Goal: Task Accomplishment & Management: Complete application form

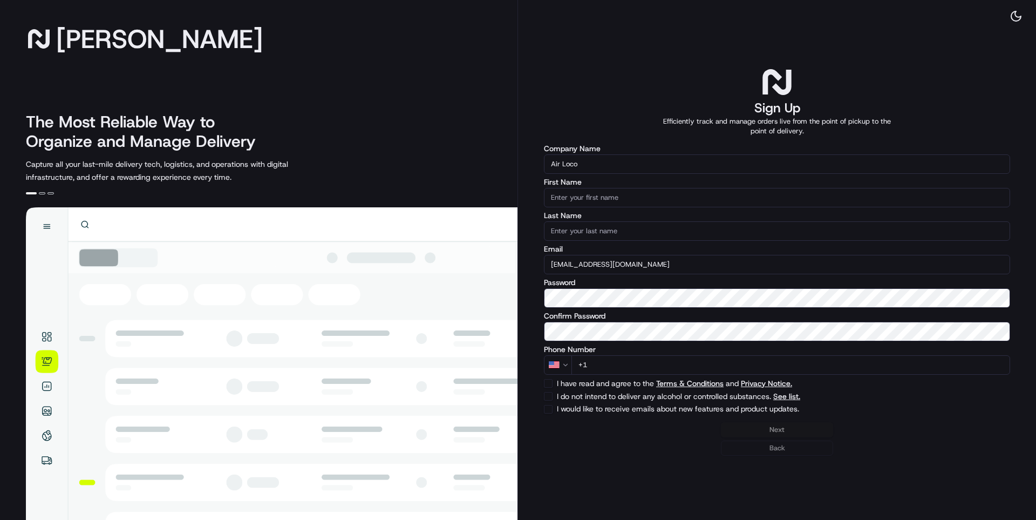
click at [572, 200] on input "First Name" at bounding box center [777, 197] width 466 height 19
type input "Samuel"
click at [600, 234] on input "Last Name" at bounding box center [777, 230] width 466 height 19
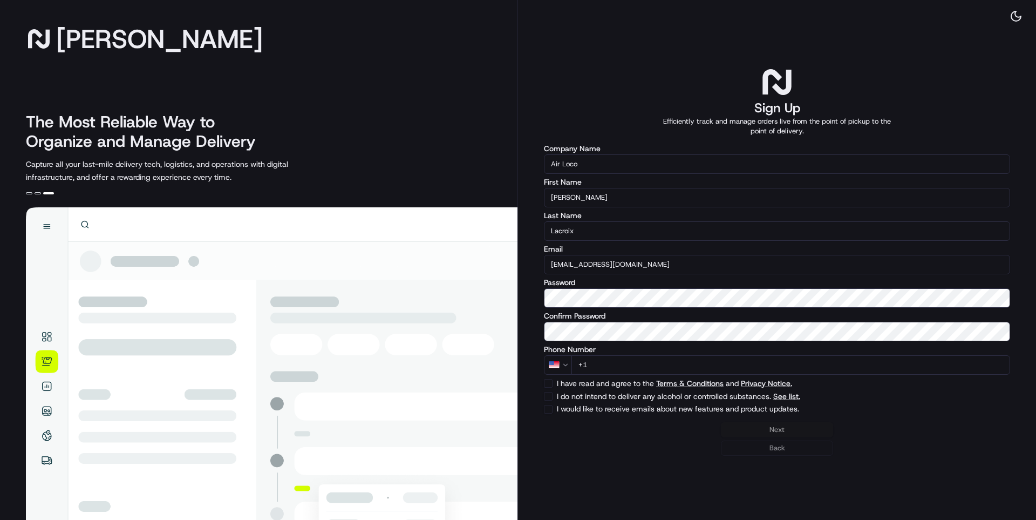
type input "Lacroix"
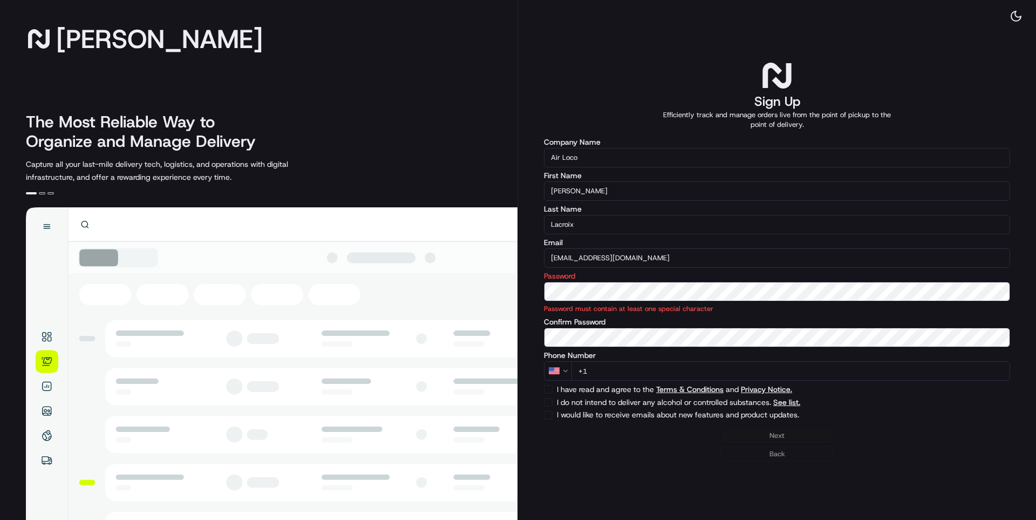
click at [592, 281] on div "Password Password must contain at least one special character" at bounding box center [777, 293] width 466 height 42
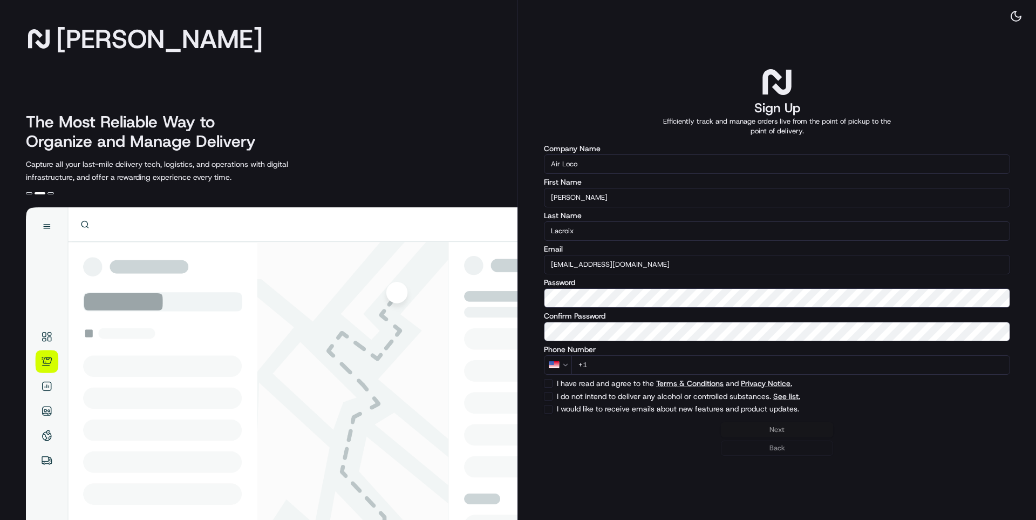
drag, startPoint x: 606, startPoint y: 308, endPoint x: 620, endPoint y: 309, distance: 13.5
click at [620, 309] on div "Company Name Air Loco First Name Samuel Last Name Lacroix Email info.airloco@gm…" at bounding box center [777, 279] width 466 height 269
click at [631, 367] on input "+1" at bounding box center [791, 364] width 439 height 19
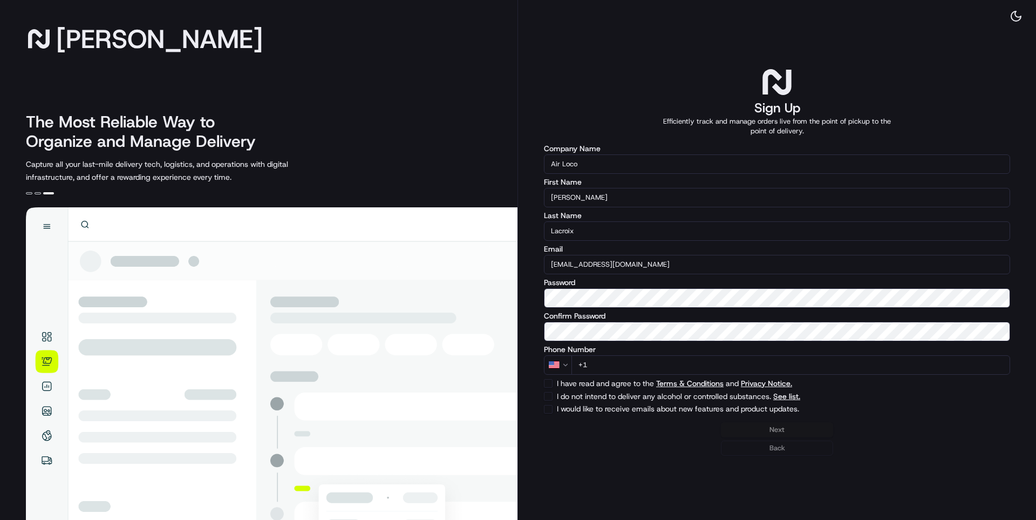
click at [557, 359] on html "Nash The Most Reliable Way to Organize and Manage Delivery Capture all your las…" at bounding box center [518, 260] width 1036 height 520
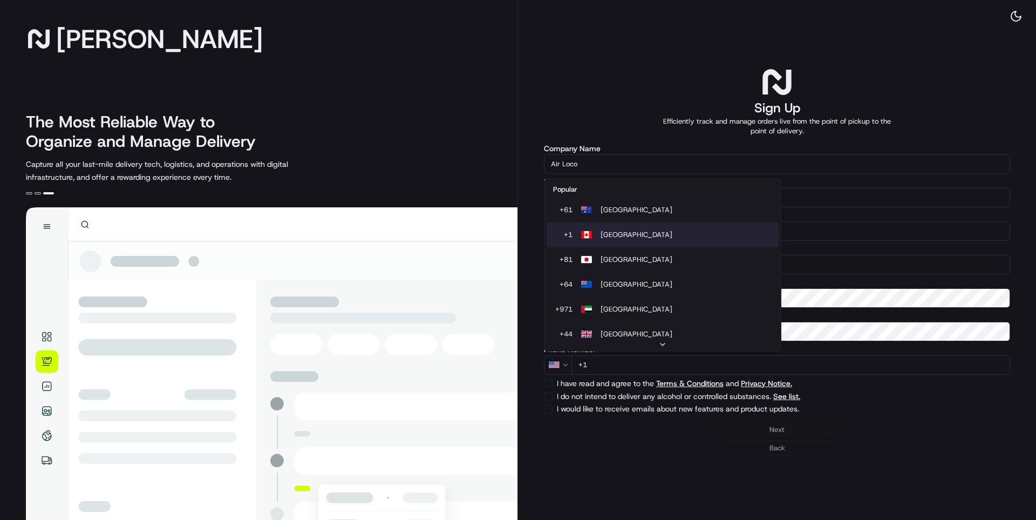
select select "CA"
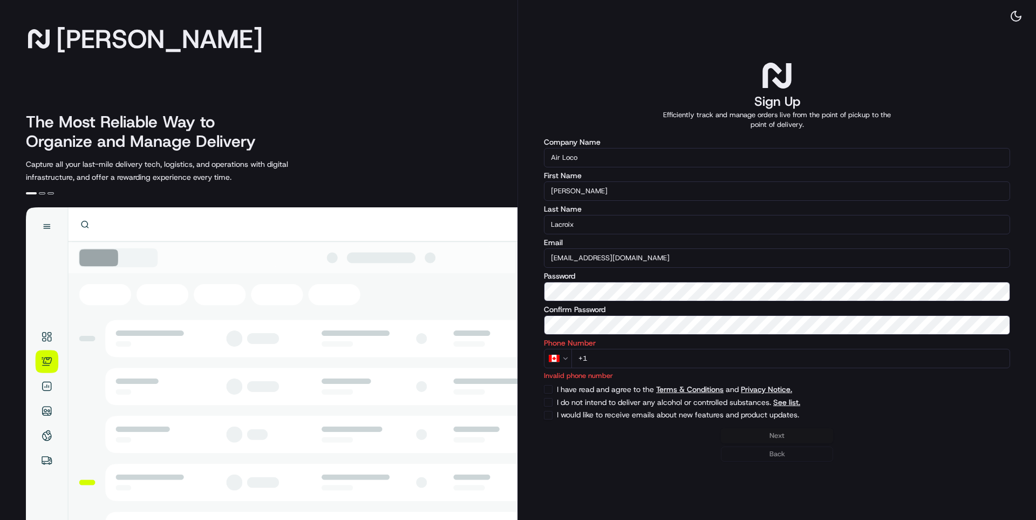
click at [679, 349] on input "+1" at bounding box center [791, 358] width 439 height 19
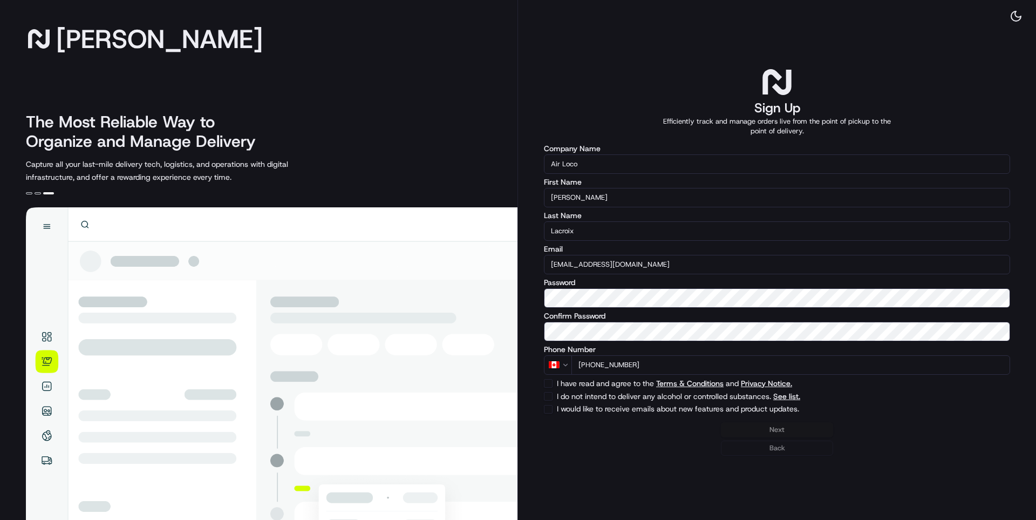
type input "+1 438 410 3084"
click at [555, 380] on div "I have read and agree to the Terms & Conditions and Privacy Notice." at bounding box center [777, 383] width 466 height 9
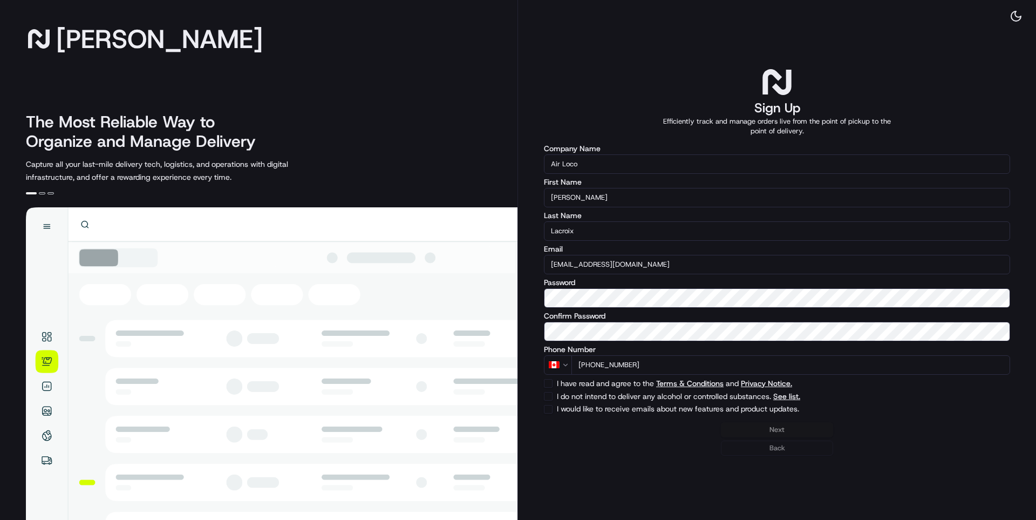
click at [551, 385] on button "I have read and agree to the Terms & Conditions and Privacy Notice." at bounding box center [548, 383] width 9 height 9
checkbox input "true"
click at [551, 396] on button "I do not intend to deliver any alcohol or controlled substances. See list." at bounding box center [548, 396] width 9 height 9
checkbox input "true"
click at [547, 413] on button "I would like to receive emails about new features and product updates." at bounding box center [548, 409] width 9 height 9
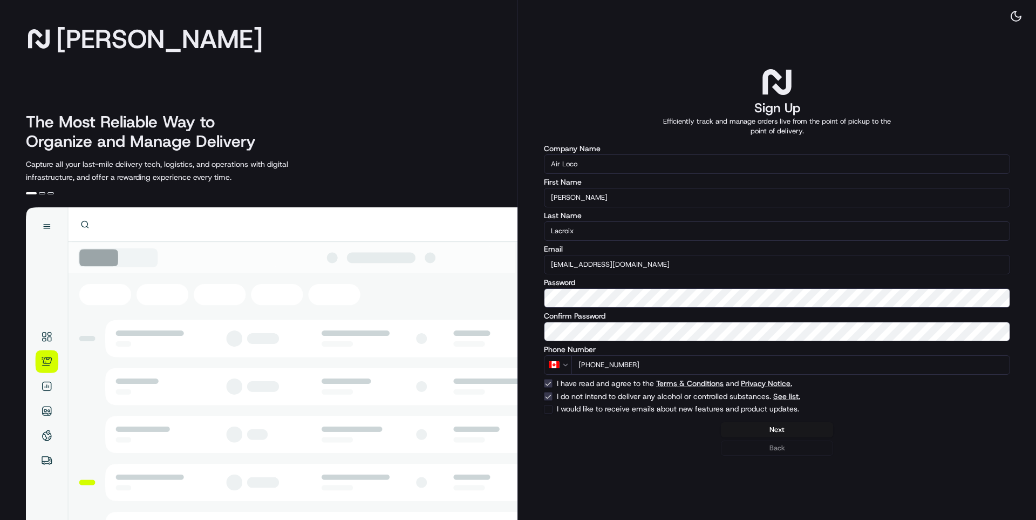
checkbox input "true"
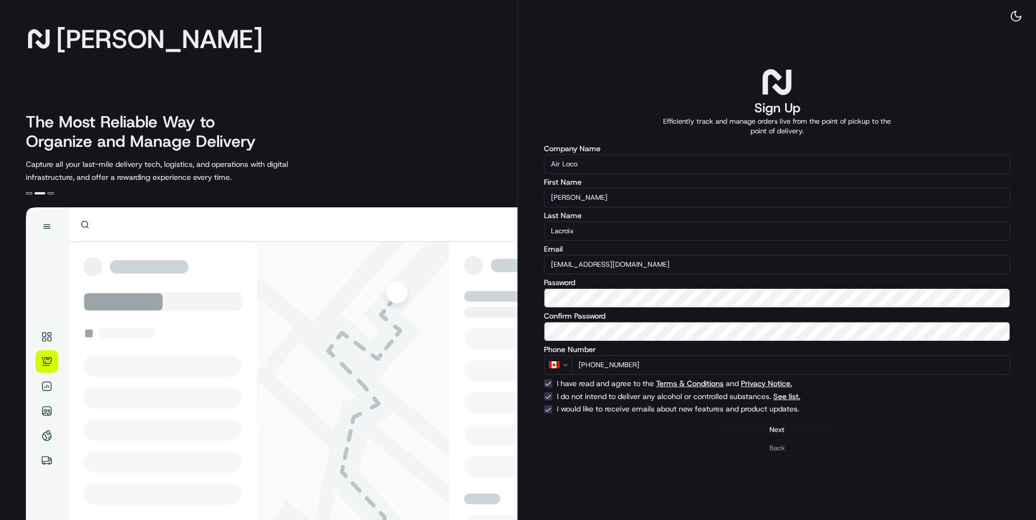
click at [797, 432] on button "Next" at bounding box center [777, 429] width 112 height 15
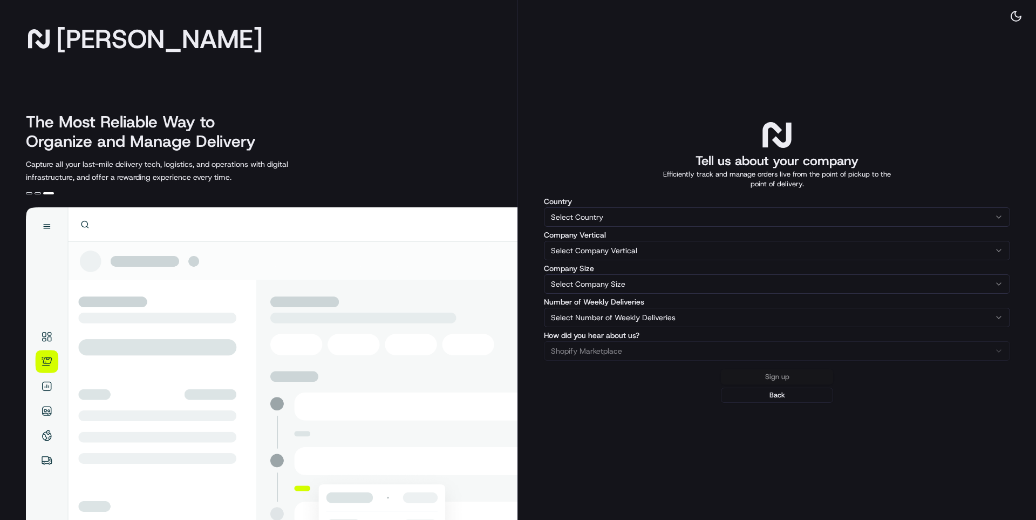
click at [597, 220] on html "Nash The Most Reliable Way to Organize and Manage Delivery Capture all your las…" at bounding box center [518, 260] width 1036 height 520
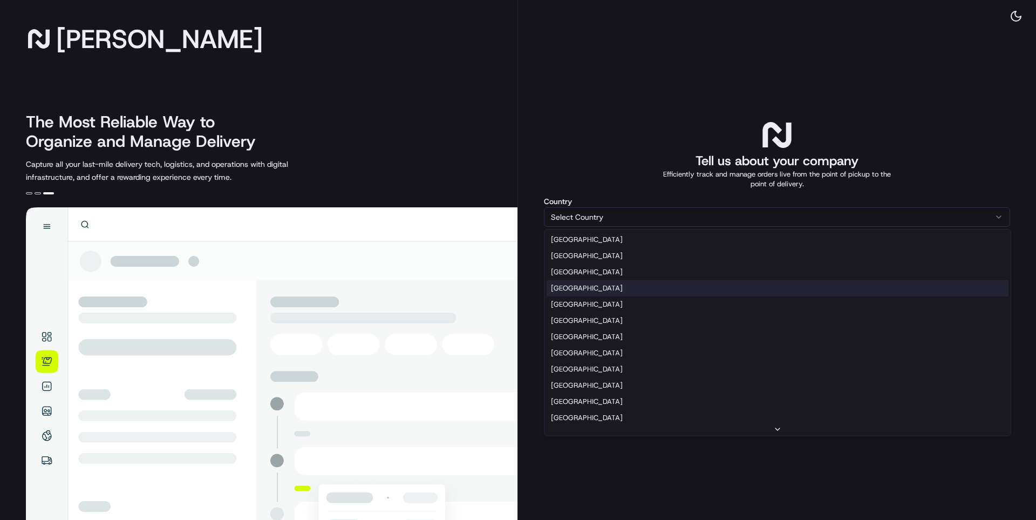
select select "CA"
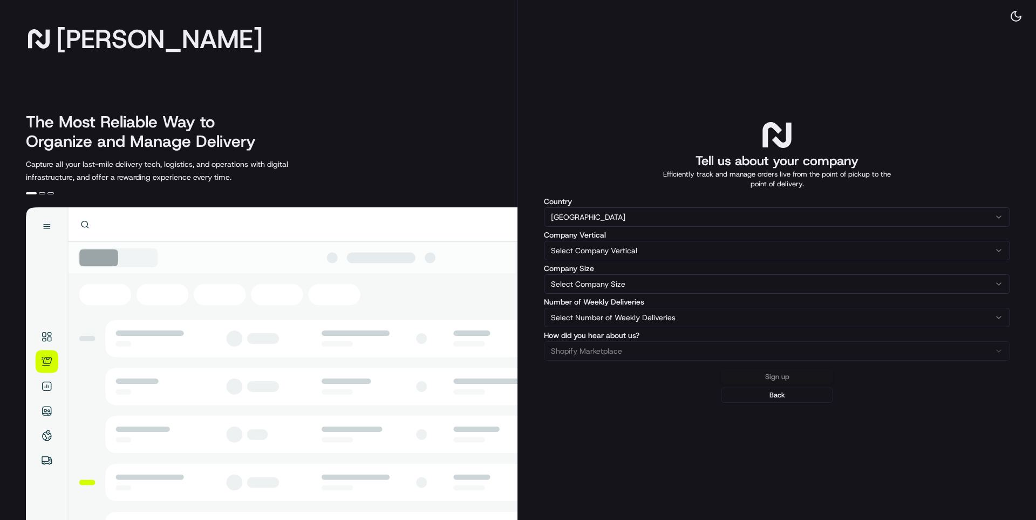
click at [612, 252] on html "Nash The Most Reliable Way to Organize and Manage Delivery Capture all your las…" at bounding box center [518, 260] width 1036 height 520
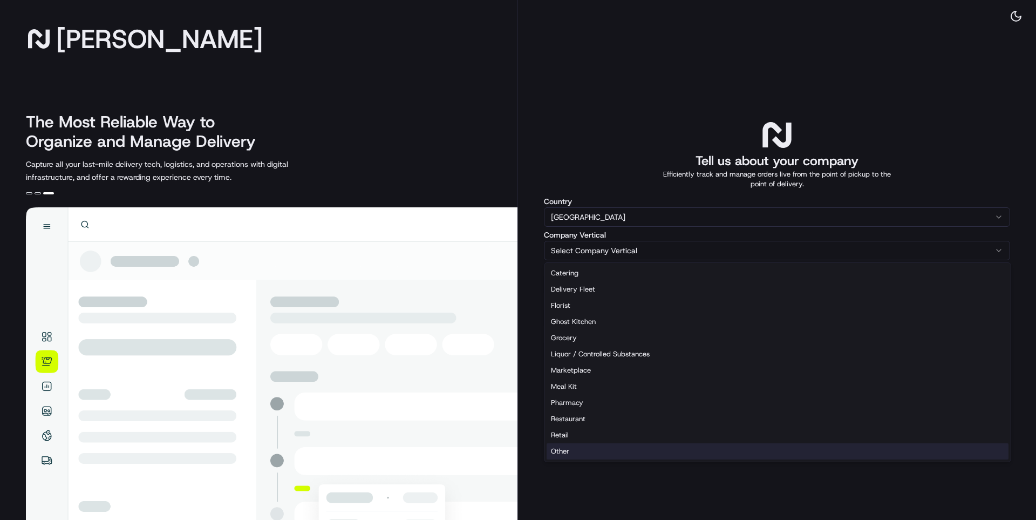
select select "Other"
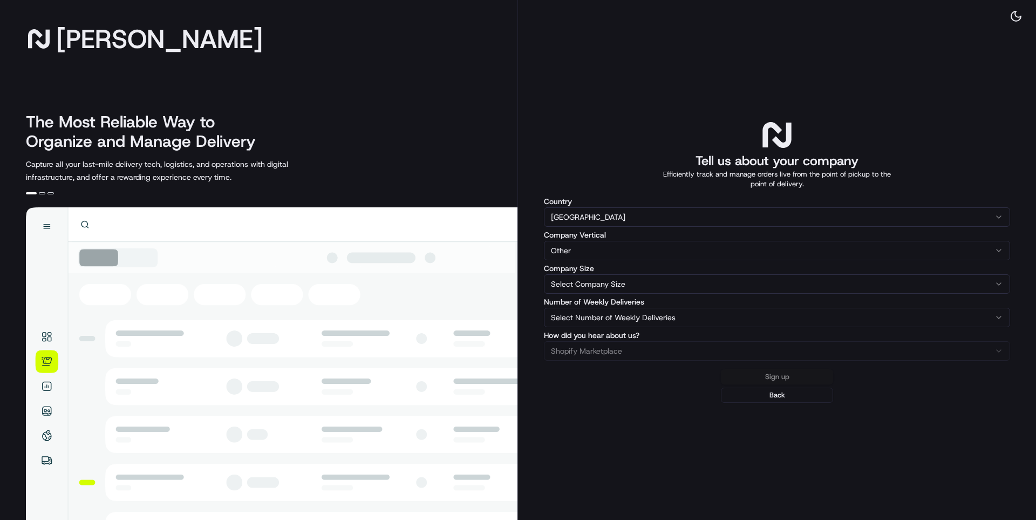
click at [580, 284] on html "Nash The Most Reliable Way to Organize and Manage Delivery Capture all your las…" at bounding box center [518, 260] width 1036 height 520
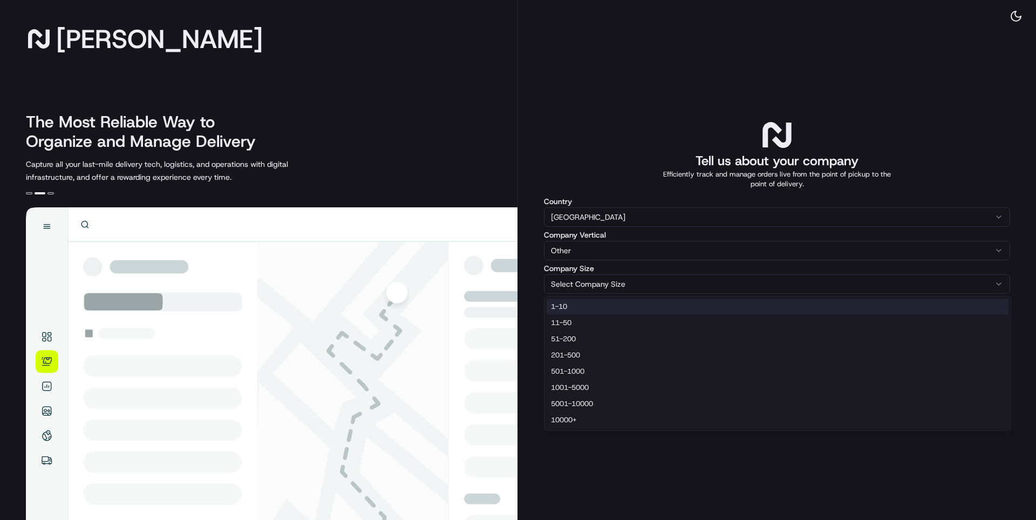
select select "1-10"
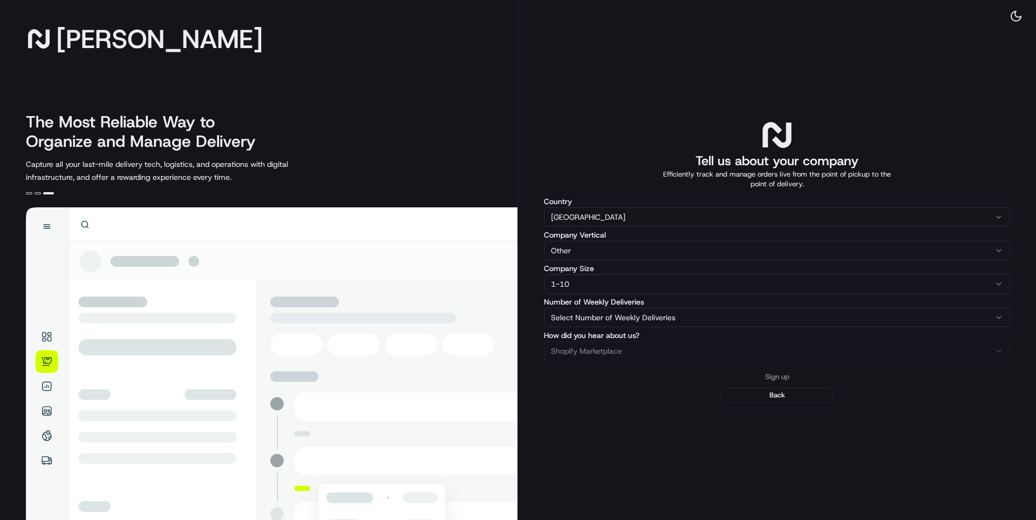
click at [590, 318] on html "Nash The Most Reliable Way to Organize and Manage Delivery Capture all your las…" at bounding box center [518, 260] width 1036 height 520
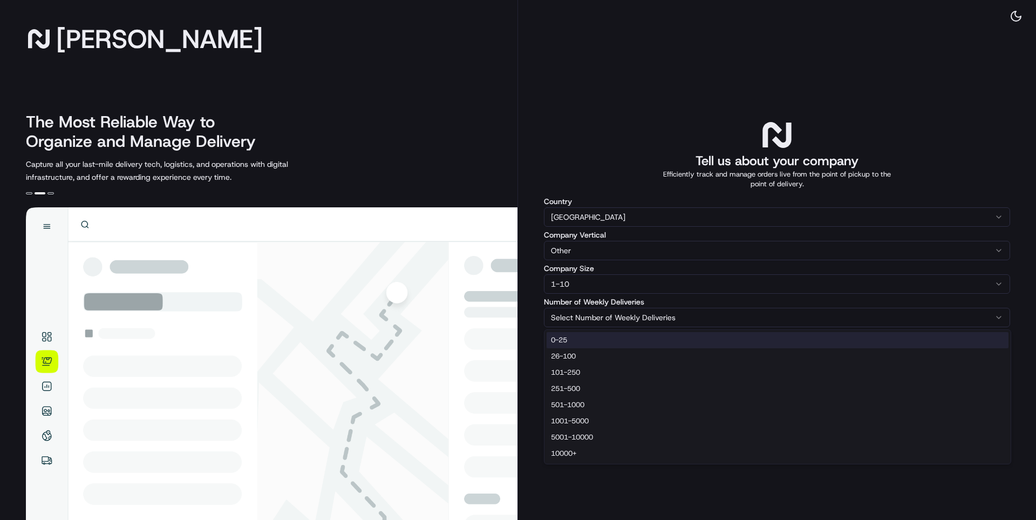
select select "0-25"
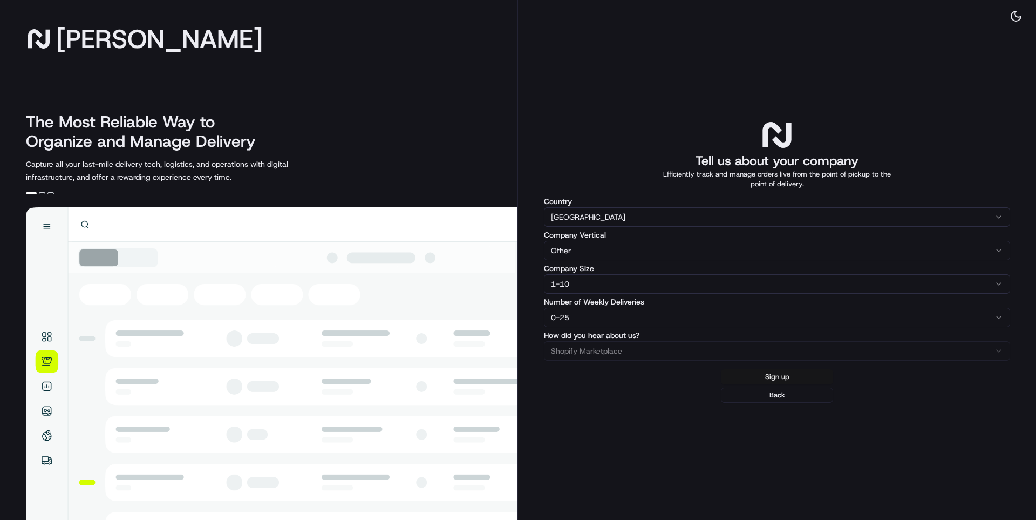
click at [759, 371] on button "Sign up" at bounding box center [777, 376] width 112 height 15
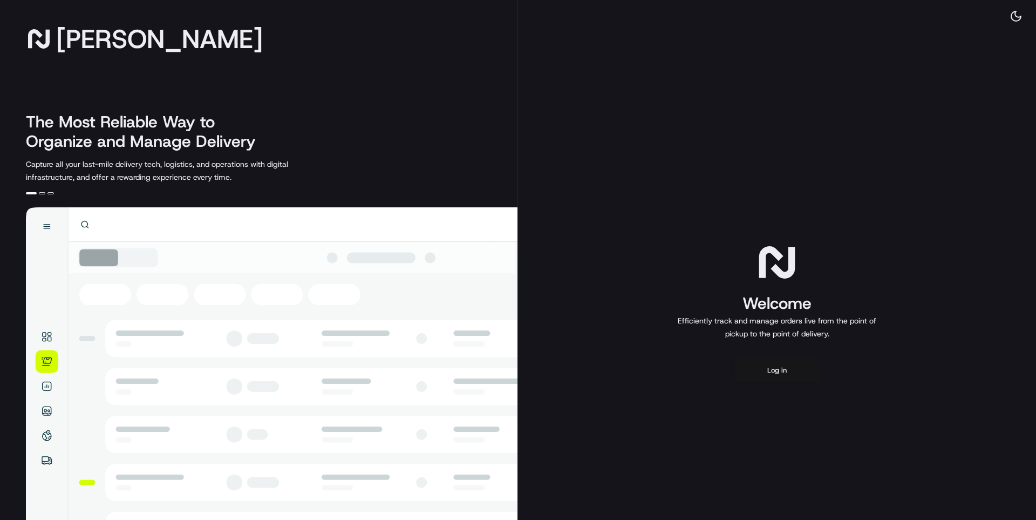
click at [773, 374] on button "Log in" at bounding box center [777, 370] width 86 height 26
